Goal: Task Accomplishment & Management: Complete application form

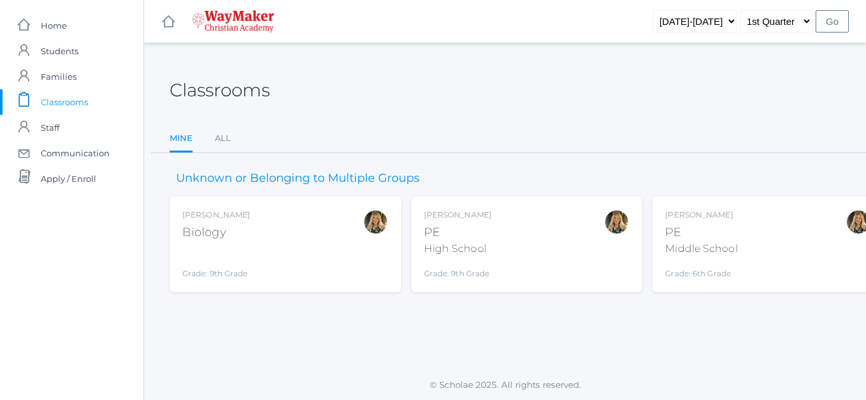
click at [215, 231] on div "Biology" at bounding box center [216, 232] width 68 height 17
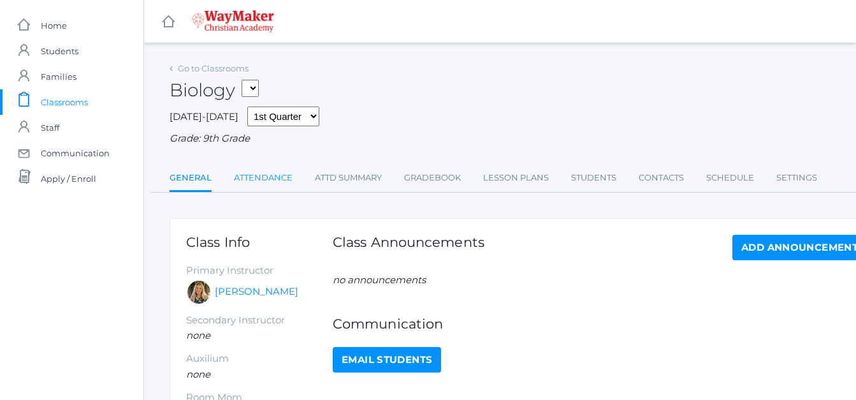
click at [275, 176] on link "Attendance" at bounding box center [263, 178] width 59 height 26
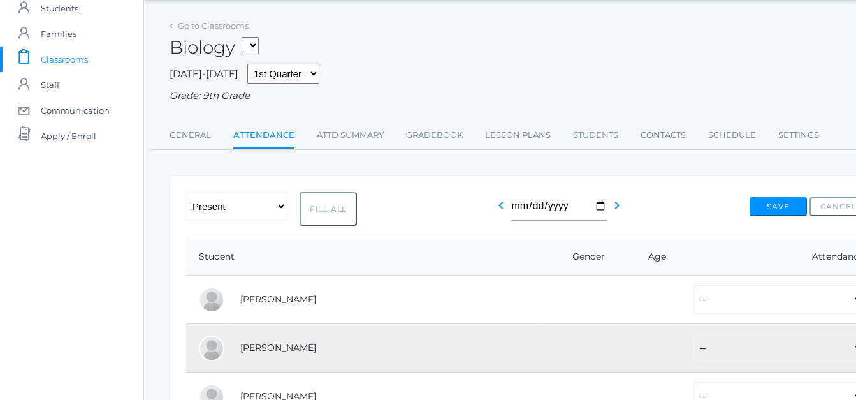
scroll to position [64, 0]
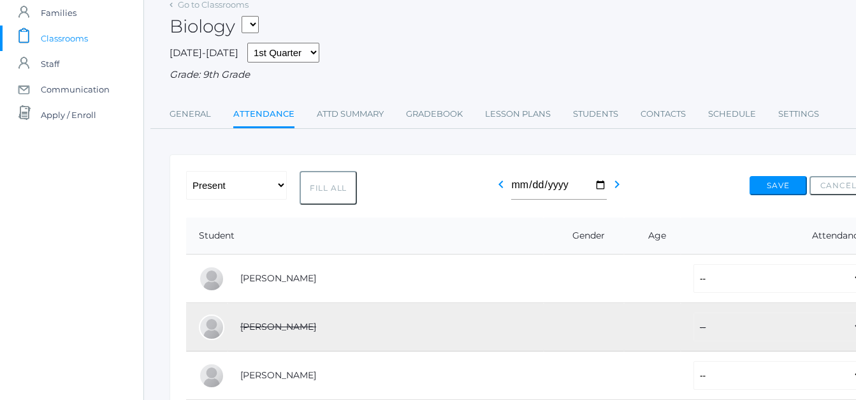
click at [328, 188] on button "Fill All" at bounding box center [328, 188] width 57 height 34
select select "P"
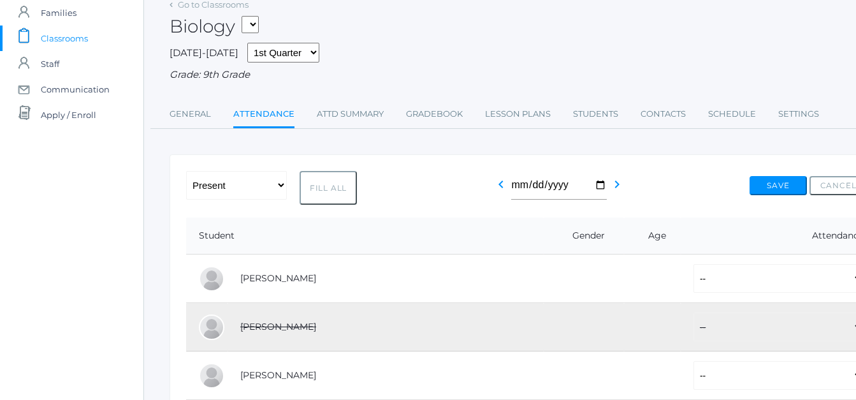
select select "P"
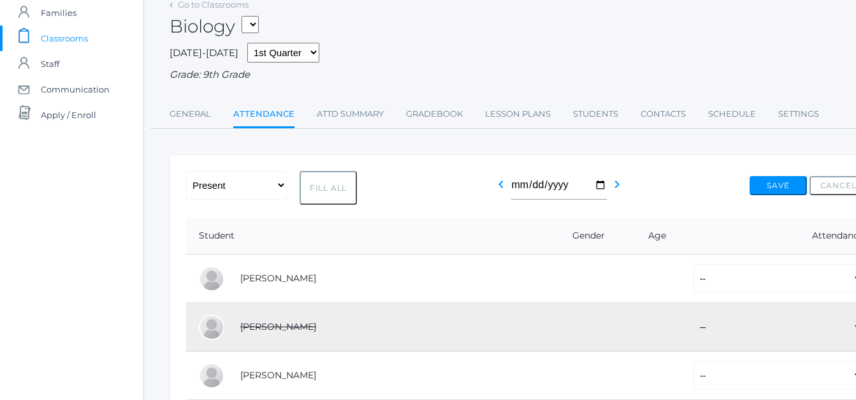
select select "P"
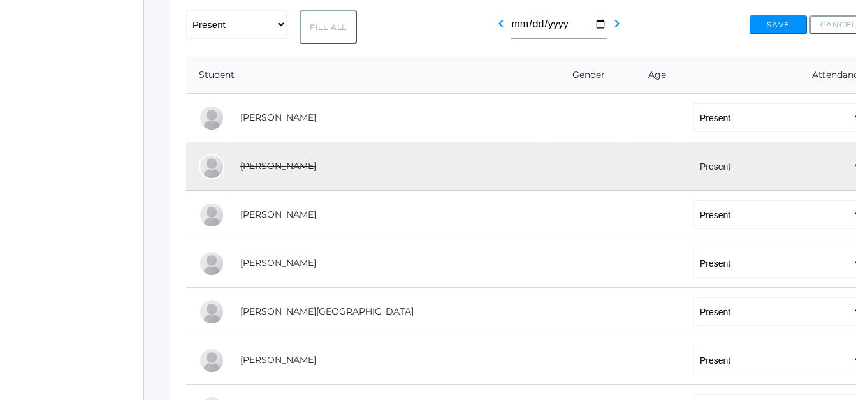
scroll to position [255, 0]
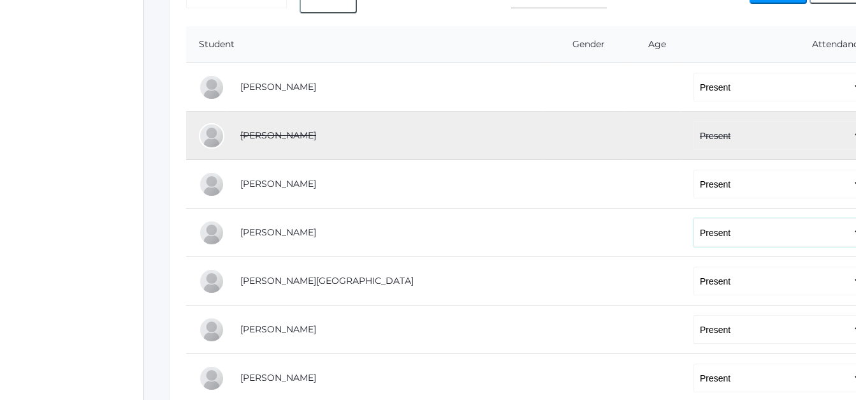
drag, startPoint x: 654, startPoint y: 235, endPoint x: 750, endPoint y: 242, distance: 96.5
click at [750, 242] on select "-- Present Tardy Excused Tardy Unexcused Absent Excused Absent Unexcused" at bounding box center [779, 232] width 170 height 29
click at [738, 238] on select "-- Present Tardy Excused Tardy Unexcused Absent Excused Absent Unexcused" at bounding box center [779, 232] width 170 height 29
click at [694, 234] on select "-- Present Tardy Excused Tardy Unexcused Absent Excused Absent Unexcused" at bounding box center [779, 232] width 170 height 29
select select "AE"
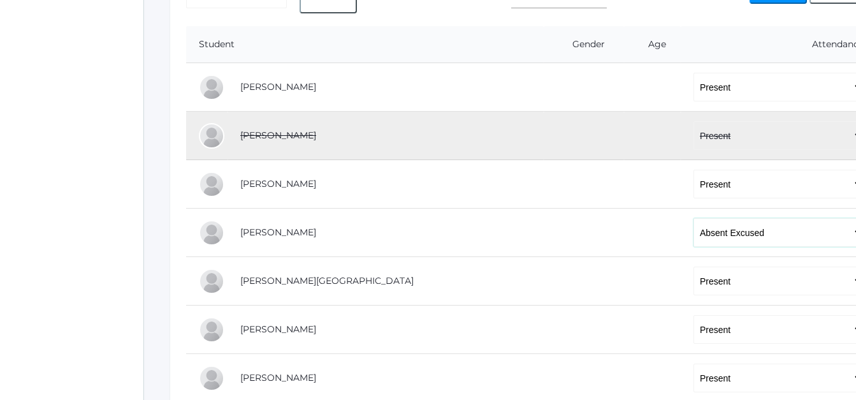
click at [694, 219] on select "-- Present Tardy Excused Tardy Unexcused Absent Excused Absent Unexcused" at bounding box center [779, 232] width 170 height 29
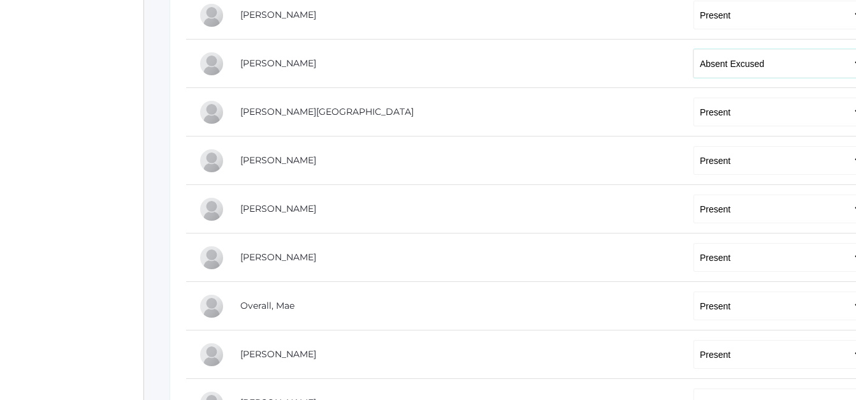
scroll to position [446, 0]
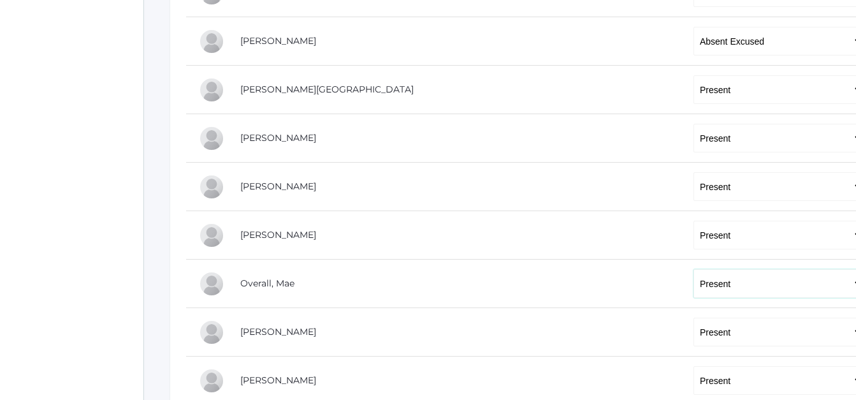
drag, startPoint x: 651, startPoint y: 283, endPoint x: 657, endPoint y: 286, distance: 7.1
click at [694, 288] on select "-- Present Tardy Excused Tardy Unexcused Absent Excused Absent Unexcused" at bounding box center [779, 283] width 170 height 29
select select "AU"
click at [694, 270] on select "-- Present Tardy Excused Tardy Unexcused Absent Excused Absent Unexcused" at bounding box center [779, 283] width 170 height 29
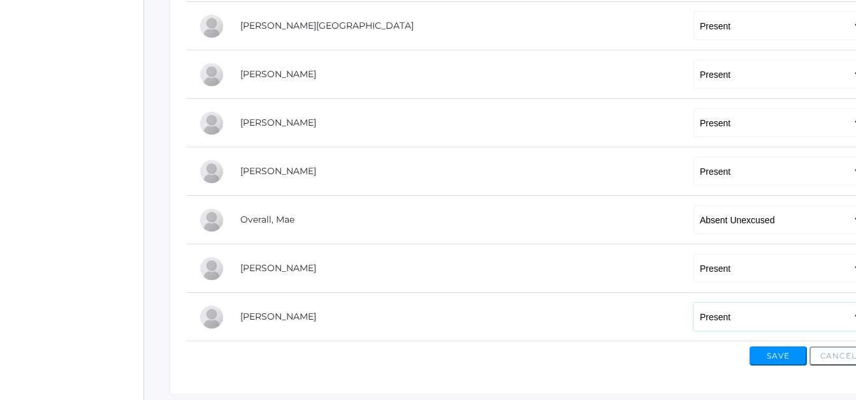
click at [694, 316] on select "-- Present Tardy Excused Tardy Unexcused Absent Excused Absent Unexcused" at bounding box center [779, 316] width 170 height 29
select select "AE"
click at [694, 303] on select "-- Present Tardy Excused Tardy Unexcused Absent Excused Absent Unexcused" at bounding box center [779, 316] width 170 height 29
click at [770, 356] on button "Save" at bounding box center [778, 355] width 57 height 19
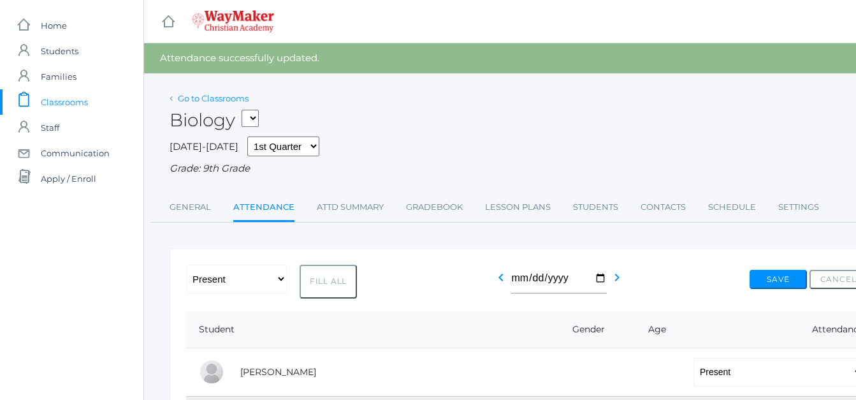
click at [200, 98] on link "Go to Classrooms" at bounding box center [213, 98] width 71 height 10
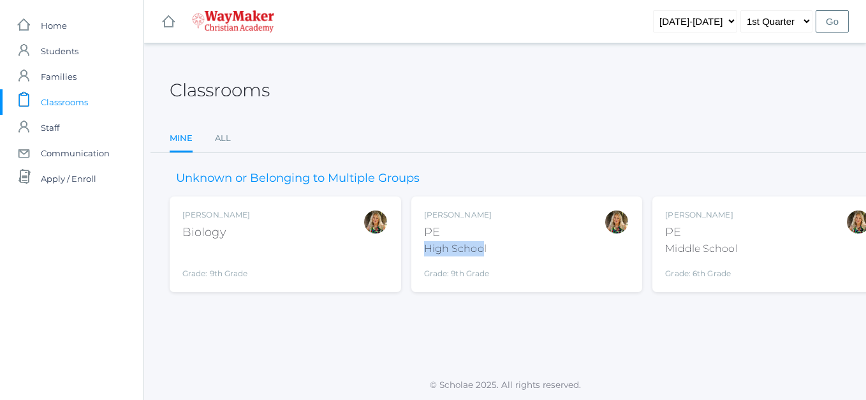
click at [486, 239] on div "PE" at bounding box center [458, 232] width 68 height 17
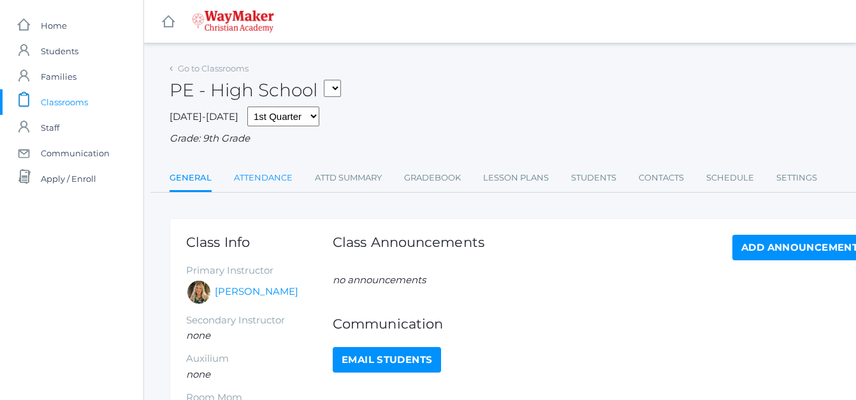
click at [280, 179] on link "Attendance" at bounding box center [263, 178] width 59 height 26
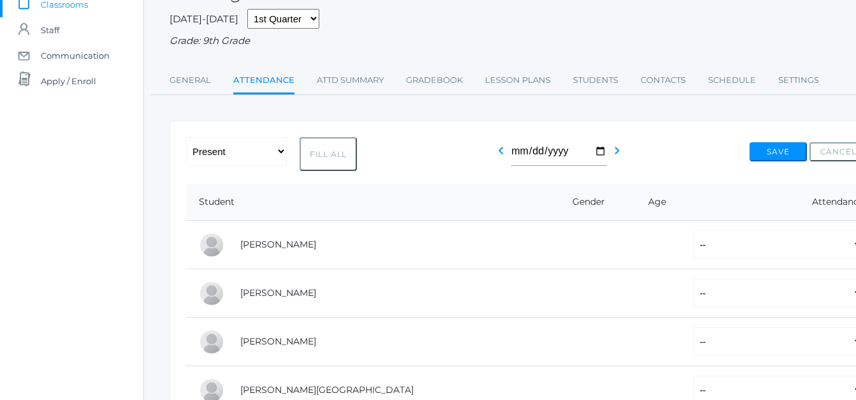
scroll to position [128, 0]
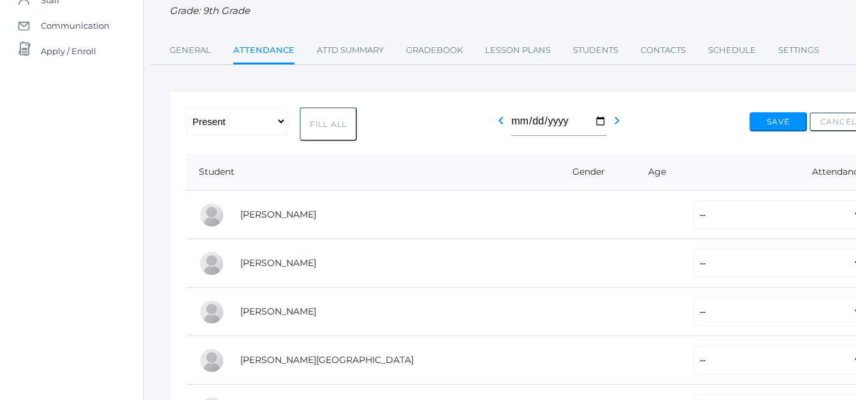
click at [339, 129] on button "Fill All" at bounding box center [328, 124] width 57 height 34
select select "P"
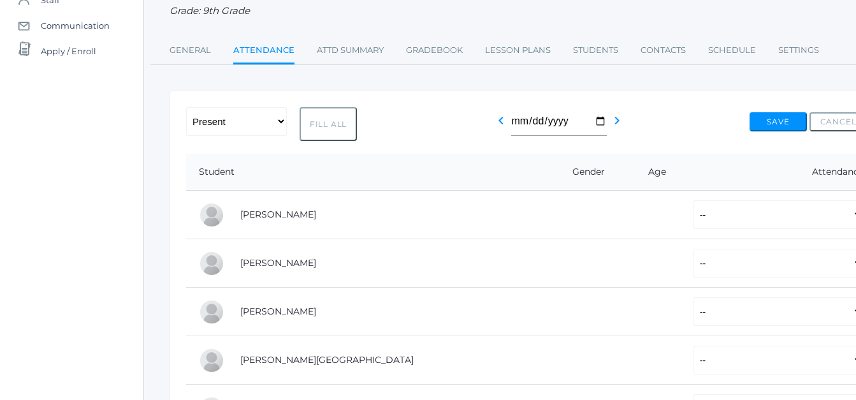
select select "P"
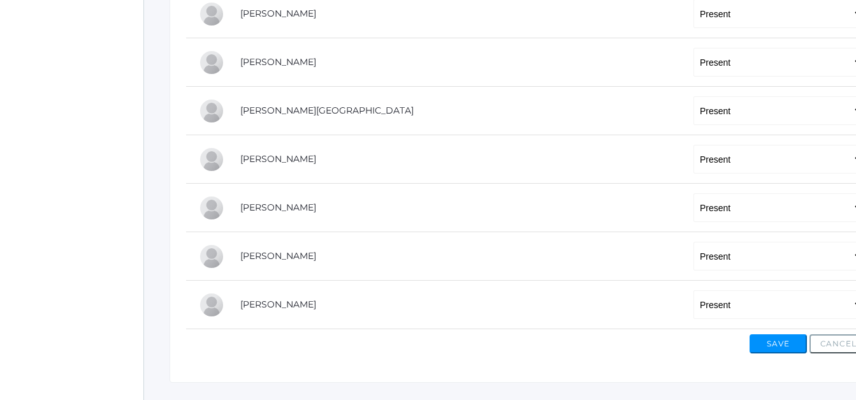
scroll to position [383, 0]
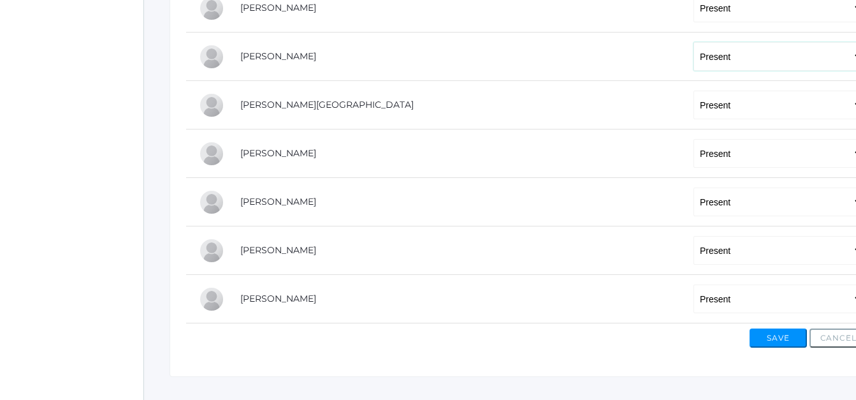
click at [694, 59] on select "-- Present Tardy Excused Tardy Unexcused Absent Excused Absent Unexcused" at bounding box center [779, 56] width 170 height 29
select select "AE"
click at [694, 43] on select "-- Present Tardy Excused Tardy Unexcused Absent Excused Absent Unexcused" at bounding box center [779, 56] width 170 height 29
click at [777, 339] on button "Save" at bounding box center [778, 337] width 57 height 19
